Goal: Task Accomplishment & Management: Complete application form

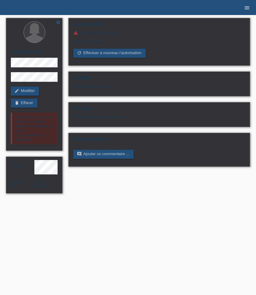
click at [247, 7] on icon "menu" at bounding box center [247, 8] width 6 height 6
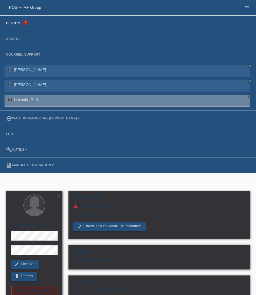
click at [18, 24] on link "Clients" at bounding box center [13, 23] width 20 height 4
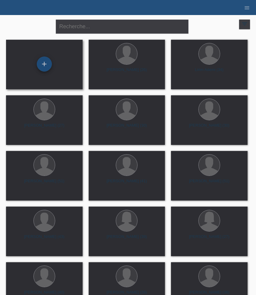
click at [45, 70] on div "+" at bounding box center [44, 64] width 15 height 15
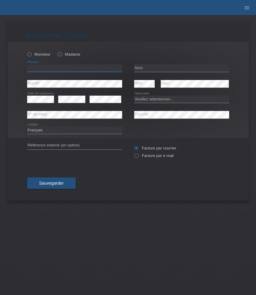
click at [70, 67] on input "text" at bounding box center [74, 68] width 95 height 8
paste input "Marijan"
type input "Marijan"
click at [39, 55] on label "Monsieur" at bounding box center [38, 54] width 23 height 5
click at [31, 55] on input "Monsieur" at bounding box center [29, 54] width 4 height 4
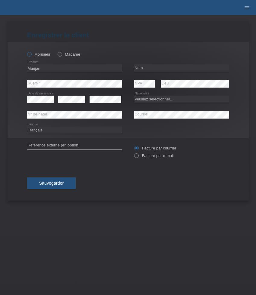
radio input "true"
click at [149, 67] on input "text" at bounding box center [181, 68] width 95 height 8
paste input "Jugovic"
type input "Jugovic"
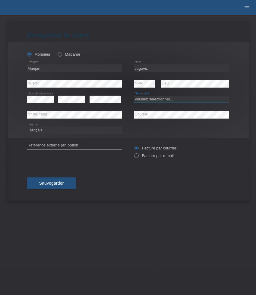
click at [157, 99] on select "Veuillez sélectionner... Suisse Allemagne Autriche Liechtenstein ------------ A…" at bounding box center [181, 99] width 95 height 7
select select "DE"
click at [134, 96] on select "Veuillez sélectionner... Suisse Allemagne Autriche Liechtenstein ------------ A…" at bounding box center [181, 99] width 95 height 7
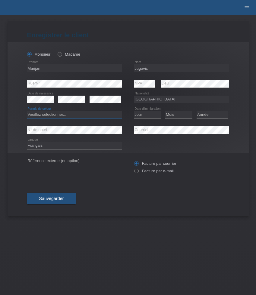
click at [78, 117] on select "Veuillez sélectionner... C B B - Statut de réfugié Autre" at bounding box center [74, 114] width 95 height 7
select select "C"
click at [27, 111] on select "Veuillez sélectionner... C B B - Statut de réfugié Autre" at bounding box center [74, 114] width 95 height 7
click at [152, 115] on select "Jour 01 02 03 04 05 06 07 08 09 10 11" at bounding box center [147, 114] width 27 height 7
select select "25"
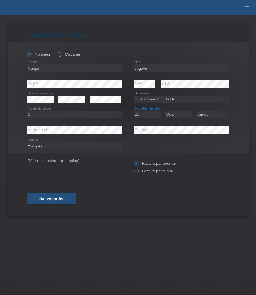
click at [134, 111] on select "Jour 01 02 03 04 05 06 07 08 09 10 11" at bounding box center [147, 114] width 27 height 7
click at [176, 117] on select "Mois 01 02 03 04 05 06 07 08 09 10 11" at bounding box center [178, 114] width 27 height 7
select select "03"
click at [165, 111] on select "Mois 01 02 03 04 05 06 07 08 09 10 11" at bounding box center [178, 114] width 27 height 7
click at [216, 114] on select "Année 2025 2024 2023 2022 2021 2020 2019 2018 2017 2016 2015 2014 2013 2012 201…" at bounding box center [212, 114] width 32 height 7
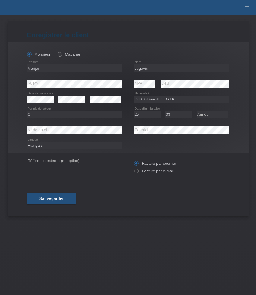
select select "2013"
click at [196, 111] on select "Année 2025 2024 2023 2022 2021 2020 2019 2018 2017 2016 2015 2014 2013 2012 201…" at bounding box center [212, 114] width 32 height 7
click at [97, 145] on select "Deutsch Français Italiano English" at bounding box center [74, 145] width 95 height 7
select select "en"
click at [27, 142] on select "Deutsch Français Italiano English" at bounding box center [74, 145] width 95 height 7
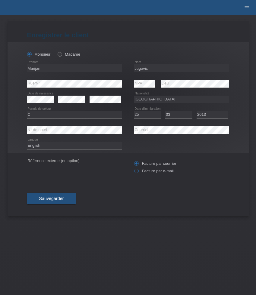
click at [147, 171] on label "Facture par e-mail" at bounding box center [153, 171] width 39 height 5
click at [138, 171] on input "Facture par e-mail" at bounding box center [136, 173] width 4 height 8
radio input "true"
click at [61, 201] on span "Sauvegarder" at bounding box center [51, 198] width 25 height 5
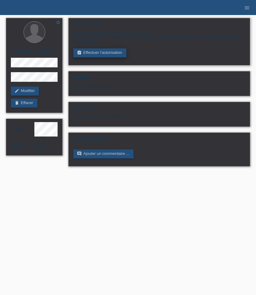
click at [95, 51] on link "assignment_turned_in Effectuer l’autorisation" at bounding box center [99, 52] width 53 height 9
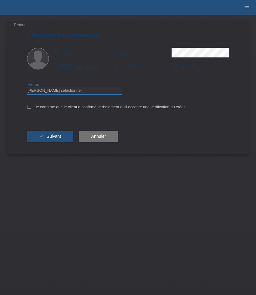
click at [110, 92] on select "Veuillez sélectionner CHF 1.00 - CHF 499.00 CHF 500.00 - CHF 1'999.00 CHF 2'000…" at bounding box center [74, 90] width 95 height 7
select select "3"
click at [27, 88] on select "Veuillez sélectionner CHF 1.00 - CHF 499.00 CHF 500.00 - CHF 1'999.00 CHF 2'000…" at bounding box center [74, 90] width 95 height 7
click at [63, 108] on label "Je confirme que le client a confirmé verbalement qu'il accepte une vérification…" at bounding box center [106, 107] width 159 height 5
click at [31, 108] on input "Je confirme que le client a confirmé verbalement qu'il accepte une vérification…" at bounding box center [29, 107] width 4 height 4
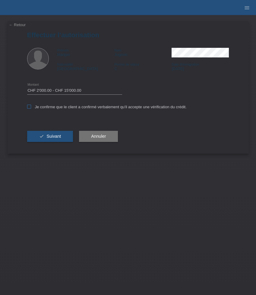
checkbox input "true"
click at [59, 142] on button "check Suivant" at bounding box center [50, 136] width 46 height 11
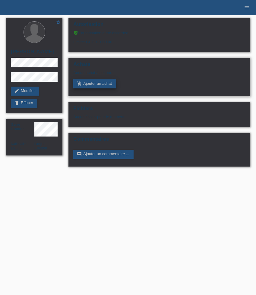
click at [99, 89] on link "add_shopping_cart Ajouter un achat" at bounding box center [94, 83] width 43 height 9
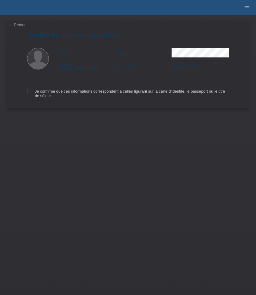
click at [29, 92] on icon at bounding box center [29, 91] width 4 height 4
click at [29, 92] on input "Je confirme que ces informations correspondent à celles figurant sur la carte d…" at bounding box center [29, 91] width 4 height 4
checkbox input "true"
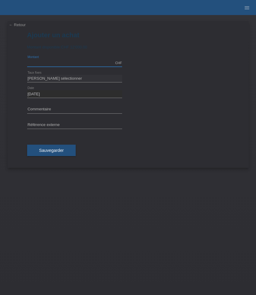
click at [61, 64] on input "text" at bounding box center [74, 63] width 95 height 8
type input "12000.00"
click at [71, 80] on select "[PERSON_NAME] sélectionner 6 versements 12 versements 24 versements 36 versemen…" at bounding box center [74, 78] width 95 height 7
select select "624"
click at [27, 75] on select "[PERSON_NAME] sélectionner 6 versements 12 versements 24 versements 36 versemen…" at bounding box center [74, 78] width 95 height 7
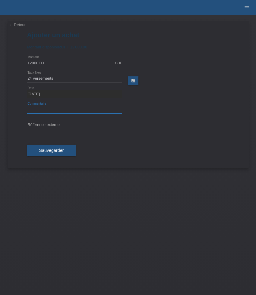
click at [49, 106] on input "text" at bounding box center [74, 110] width 95 height 8
paste input "Rolex Deepsea 116660 - D-Blue - 44mm 116660"
type input "Rolex Deepsea 116660 - D-Blue - 44mm 116660"
click at [61, 126] on input "text" at bounding box center [74, 126] width 95 height 8
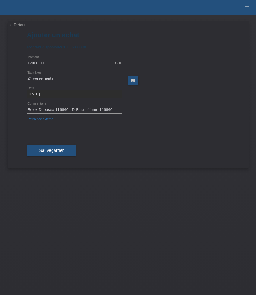
paste input "528852"
type input "528852"
click at [61, 148] on span "Sauvegarder" at bounding box center [51, 150] width 25 height 5
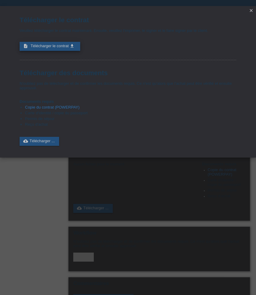
click at [64, 48] on span "Télécharger le contrat" at bounding box center [49, 46] width 38 height 5
